Goal: Navigation & Orientation: Find specific page/section

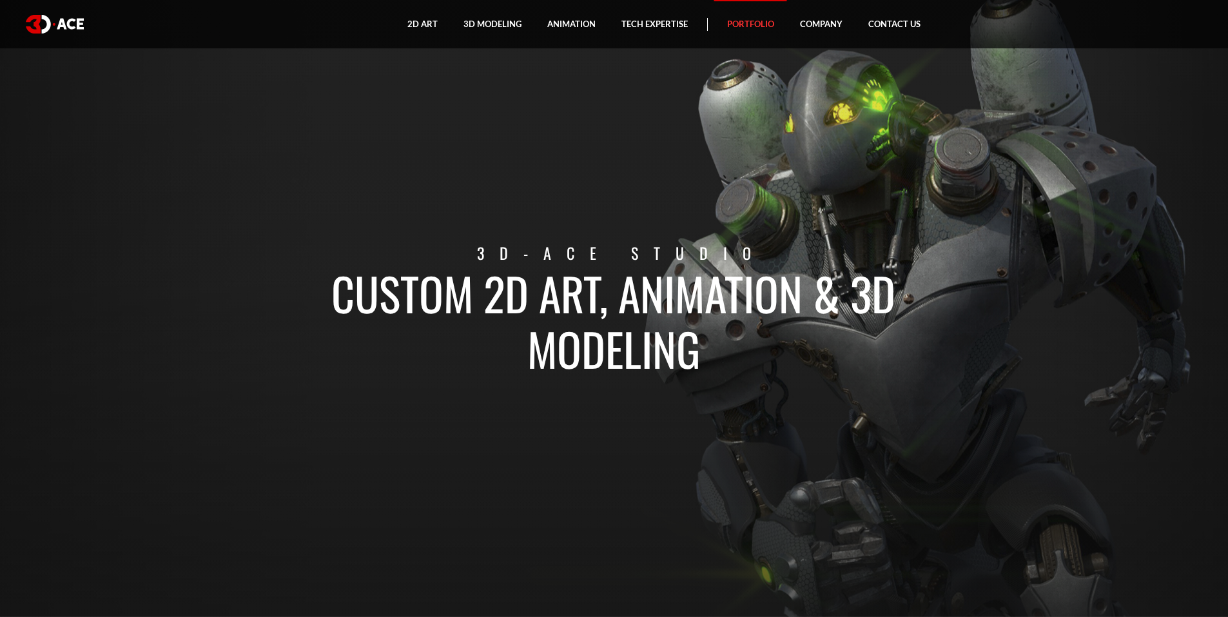
click at [732, 24] on link "Portfolio" at bounding box center [750, 24] width 73 height 48
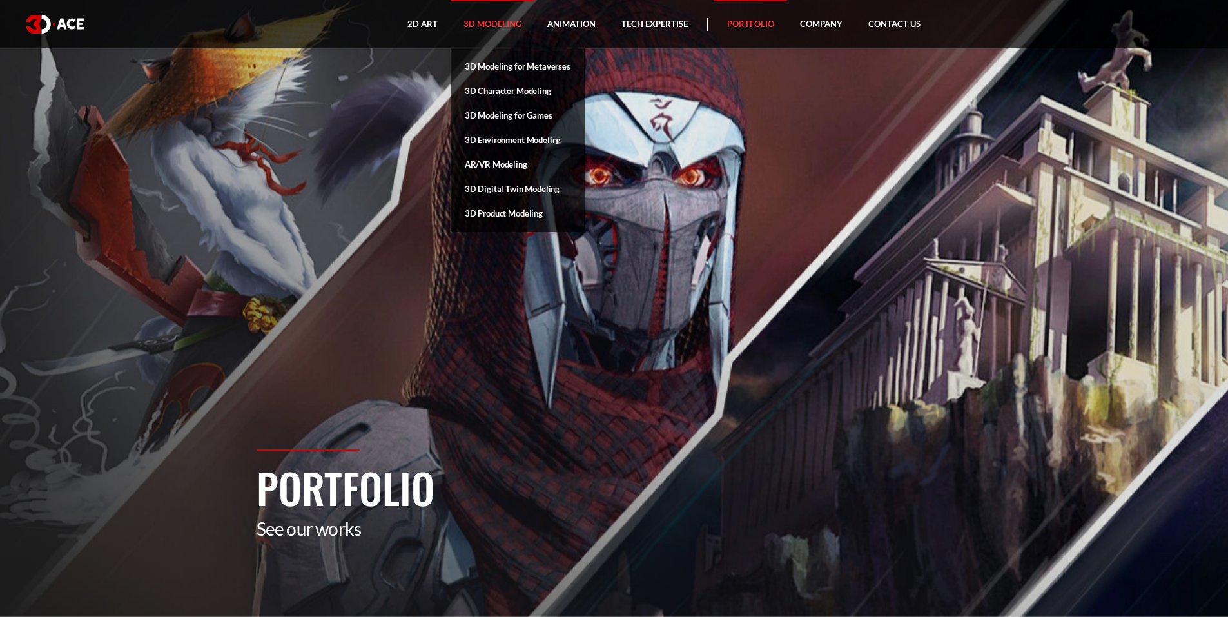
click at [499, 23] on link "3D Modeling" at bounding box center [493, 24] width 84 height 48
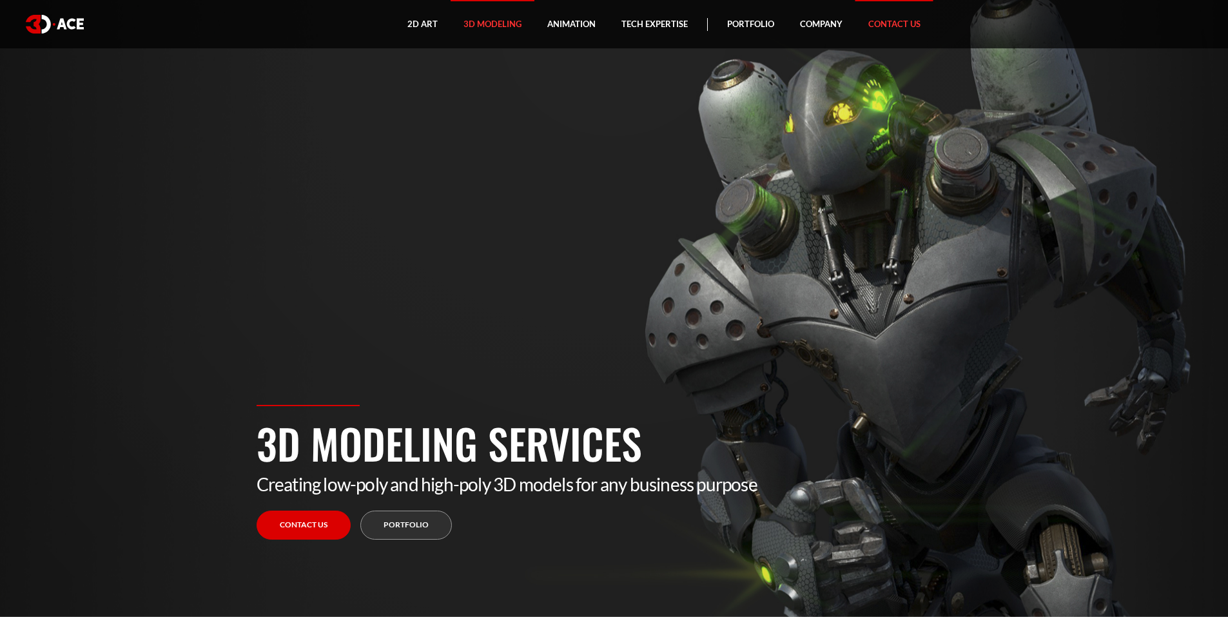
click at [885, 24] on link "Contact Us" at bounding box center [894, 24] width 78 height 48
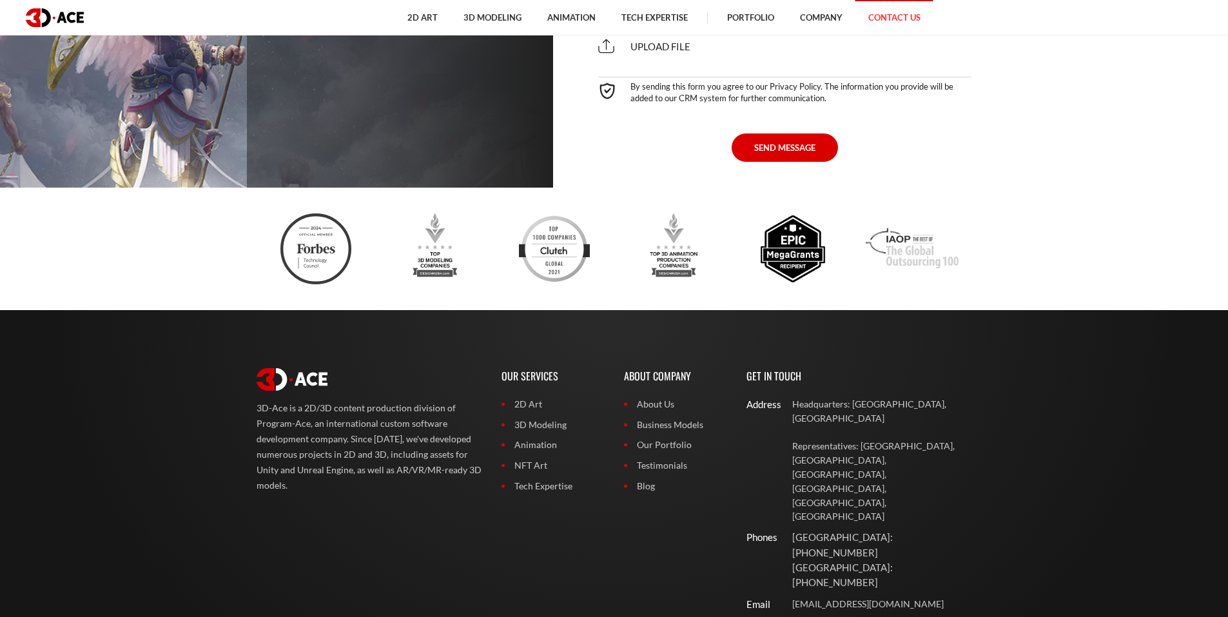
scroll to position [1031, 0]
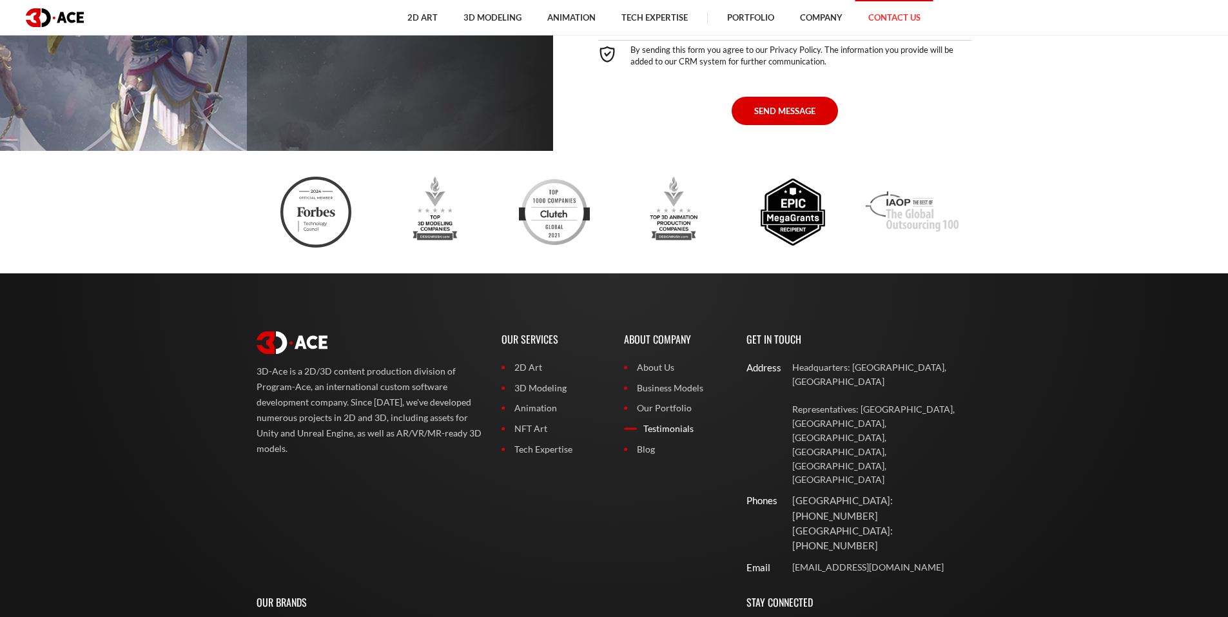
click at [676, 431] on link "Testimonials" at bounding box center [675, 429] width 103 height 14
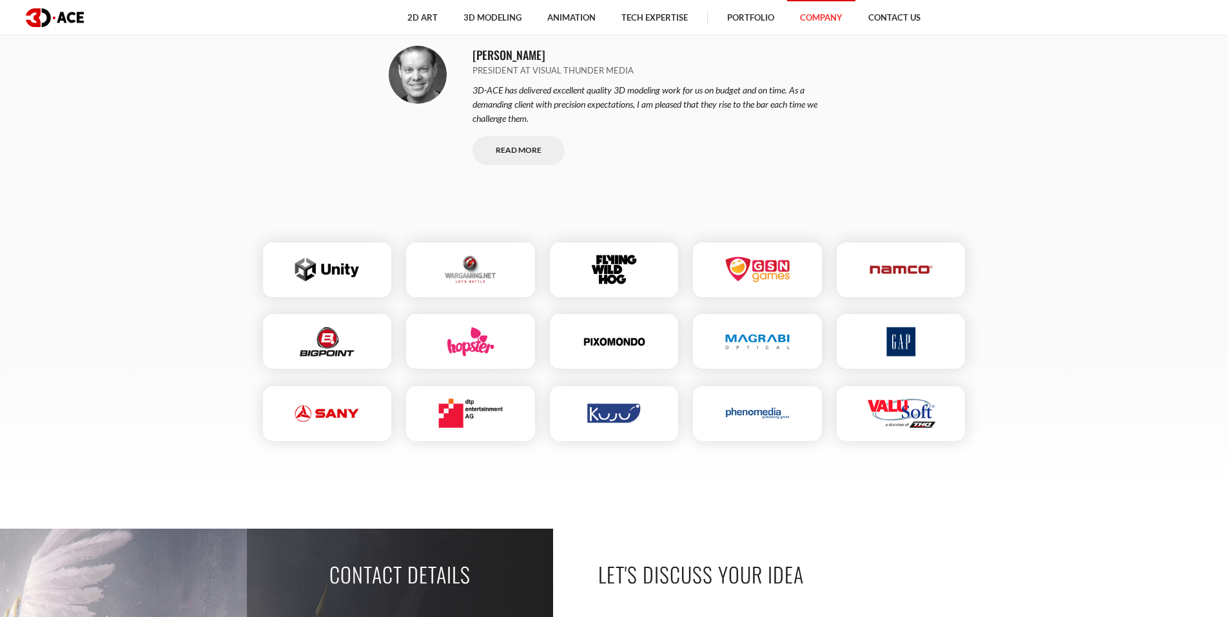
scroll to position [1612, 0]
drag, startPoint x: 1227, startPoint y: 333, endPoint x: 1225, endPoint y: 346, distance: 13.0
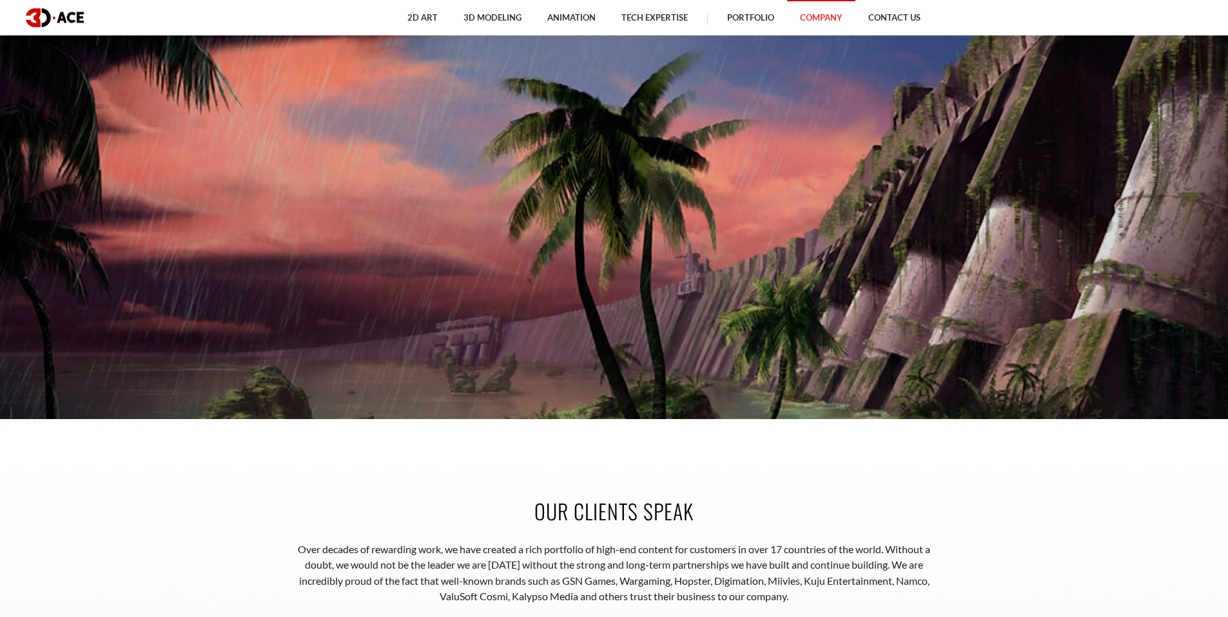
scroll to position [160, 0]
